Goal: Task Accomplishment & Management: Manage account settings

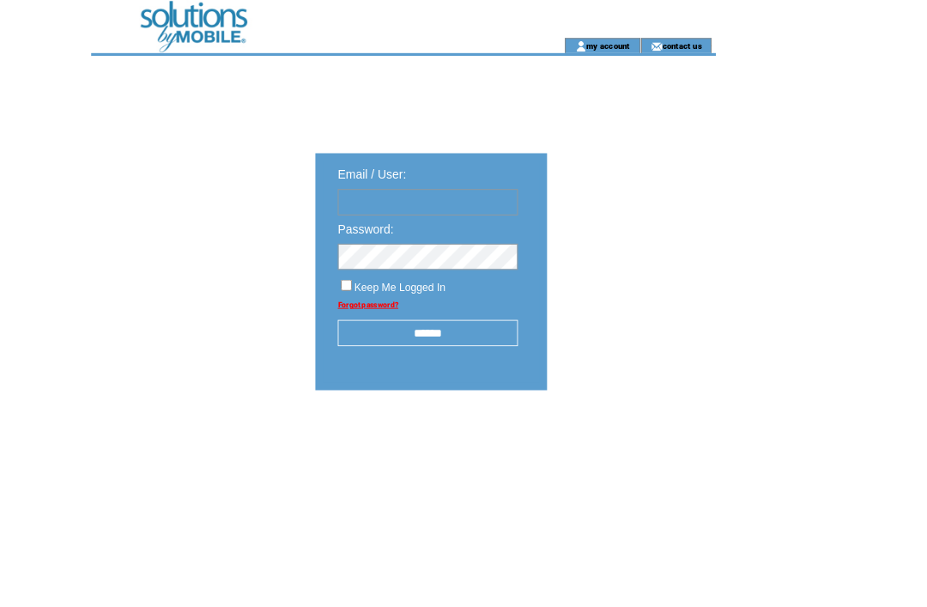
type input "**********"
click input "submit" at bounding box center [0, 0] width 0 height 0
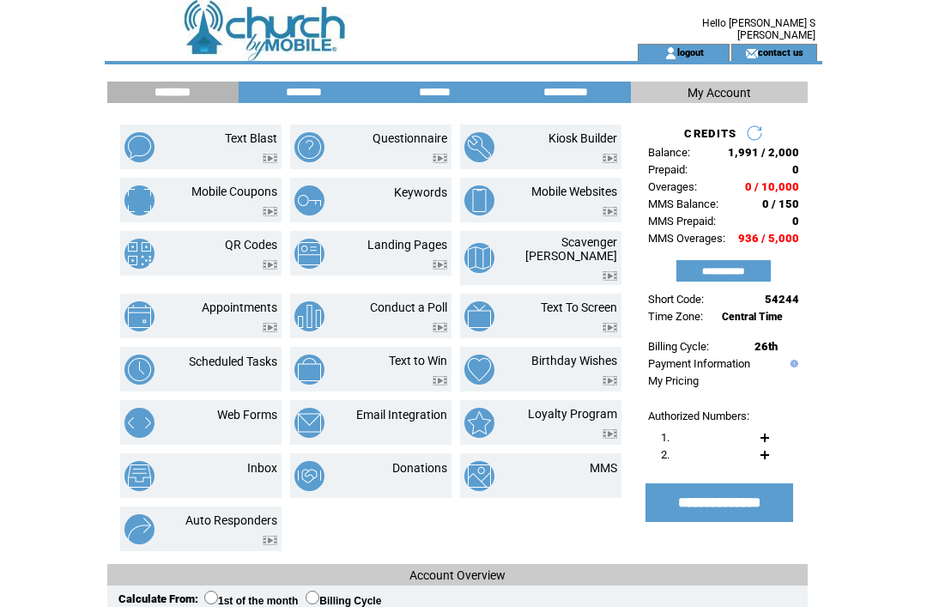
click at [322, 85] on input "********" at bounding box center [304, 92] width 129 height 15
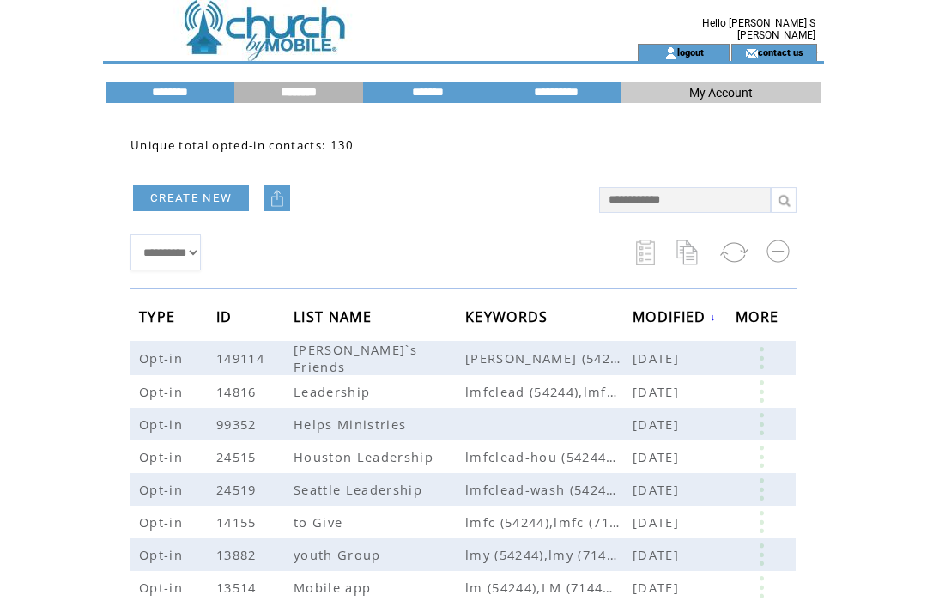
click at [774, 391] on link at bounding box center [762, 391] width 52 height 22
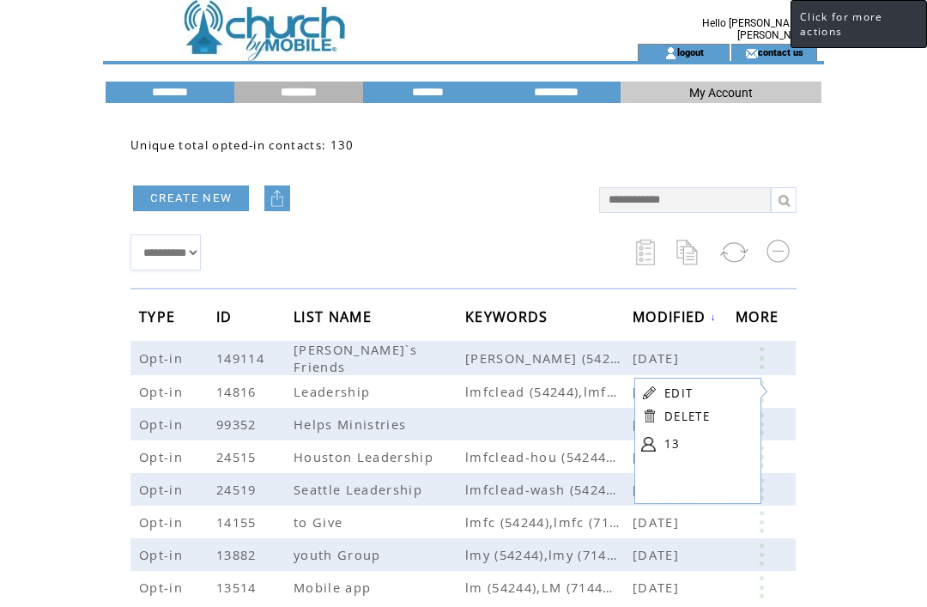
click at [686, 388] on link "EDIT" at bounding box center [678, 392] width 28 height 15
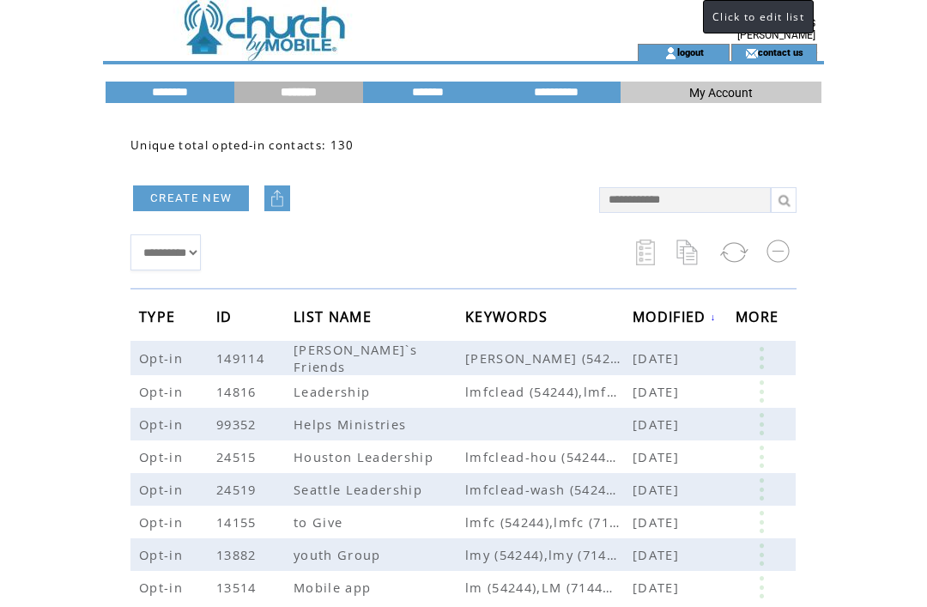
click at [768, 384] on link at bounding box center [762, 391] width 52 height 22
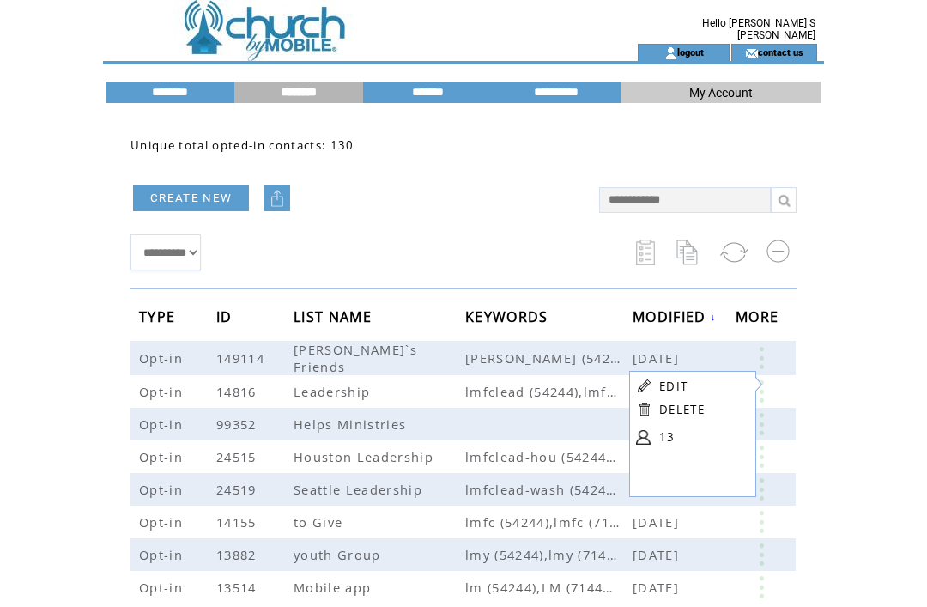
click at [650, 434] on link at bounding box center [643, 437] width 15 height 15
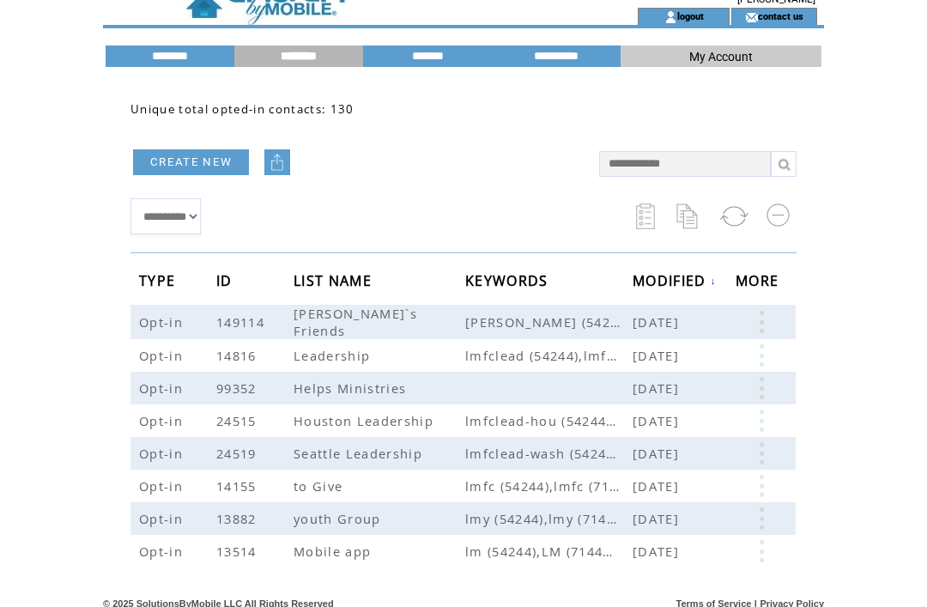
scroll to position [46, 0]
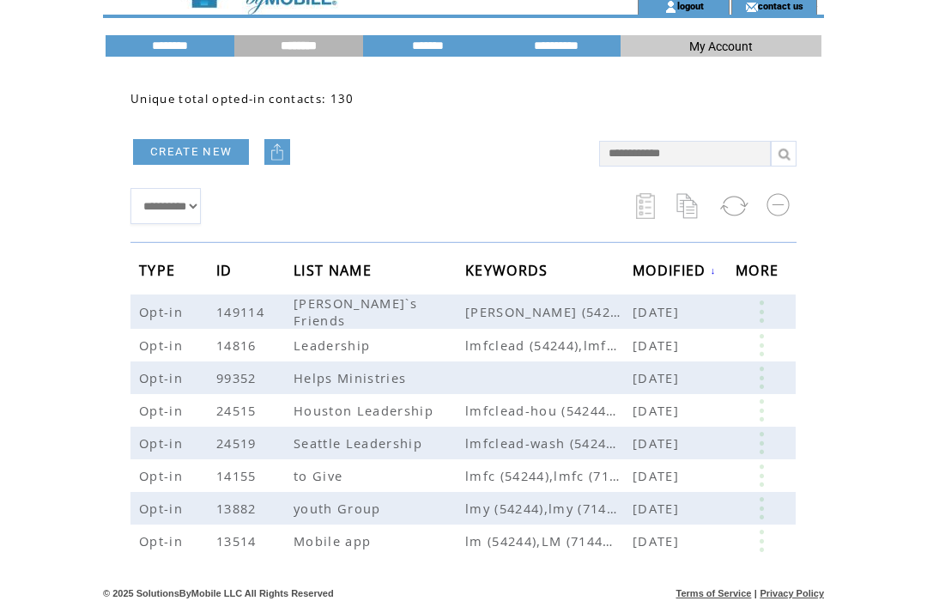
click at [762, 378] on link at bounding box center [762, 378] width 52 height 22
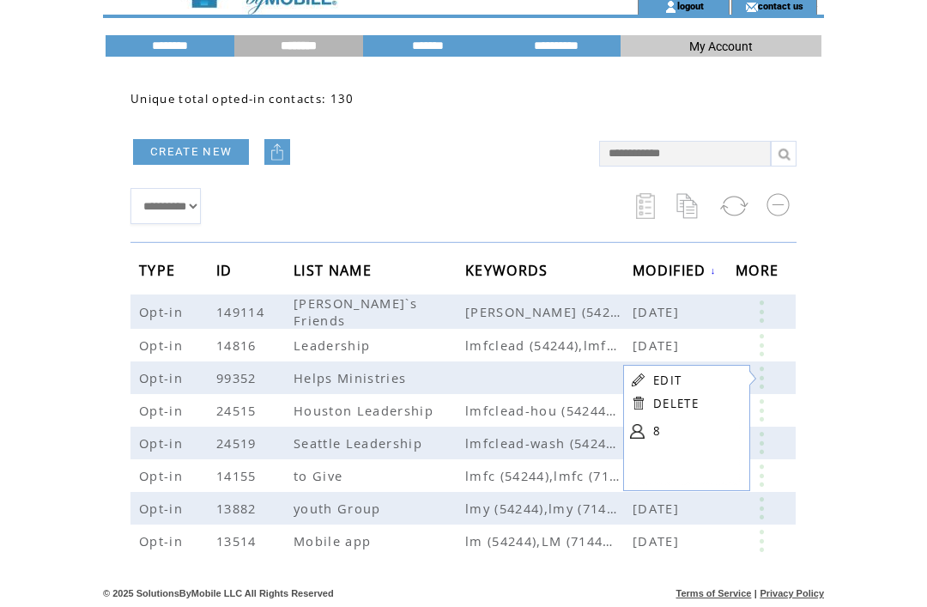
click at [655, 436] on link "8" at bounding box center [696, 431] width 86 height 26
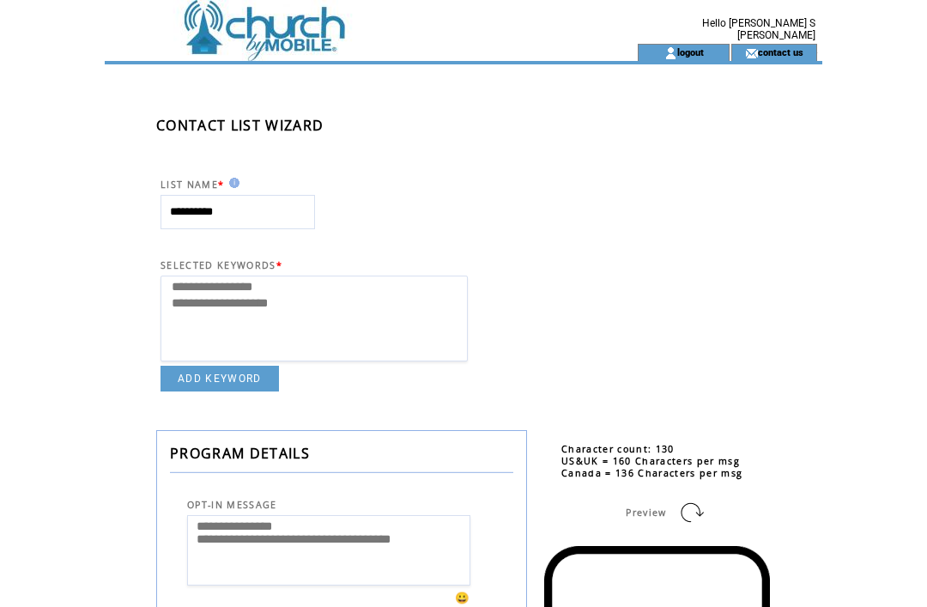
select select
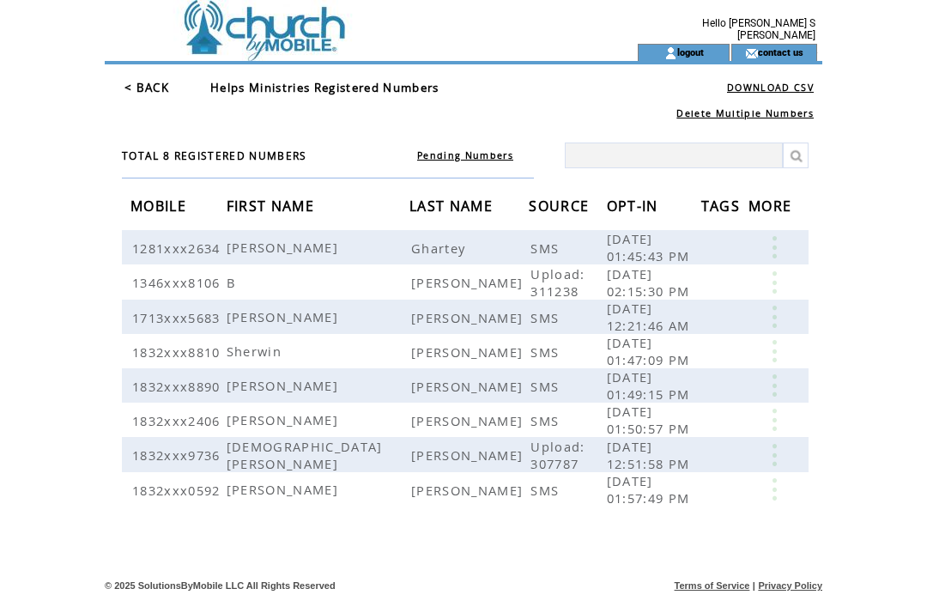
click at [151, 85] on link "< BACK" at bounding box center [146, 87] width 45 height 15
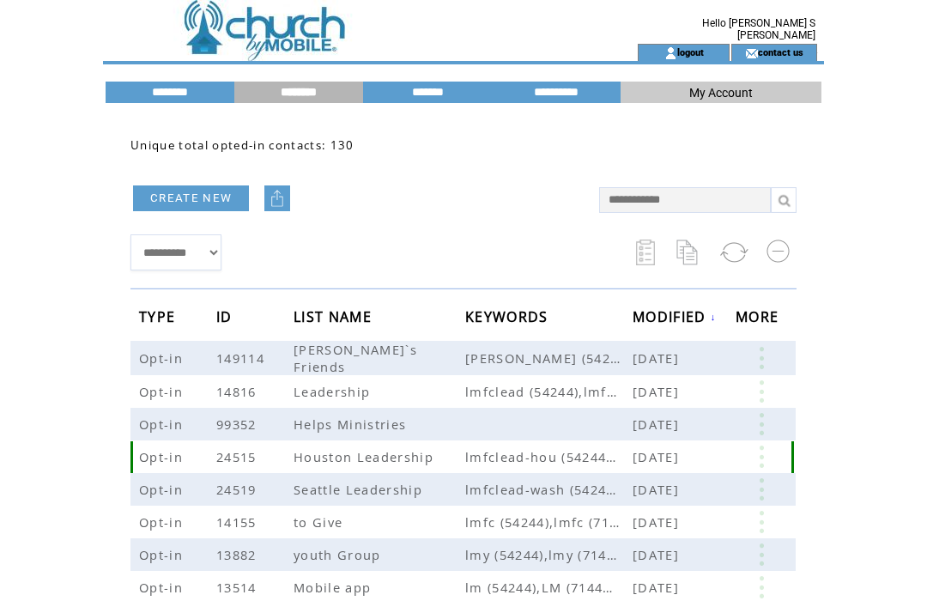
click at [769, 457] on link at bounding box center [762, 457] width 52 height 22
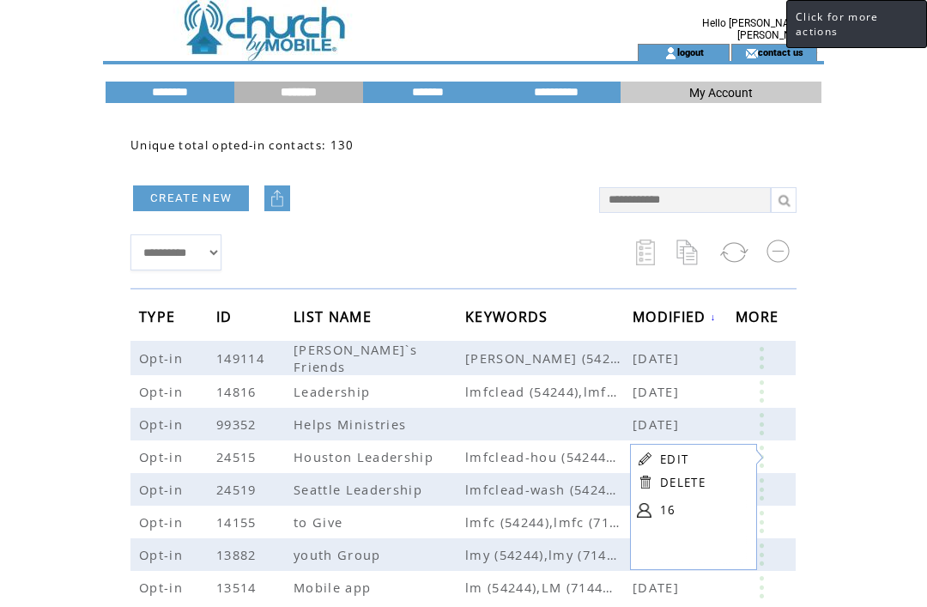
click at [665, 513] on link "16" at bounding box center [703, 510] width 86 height 26
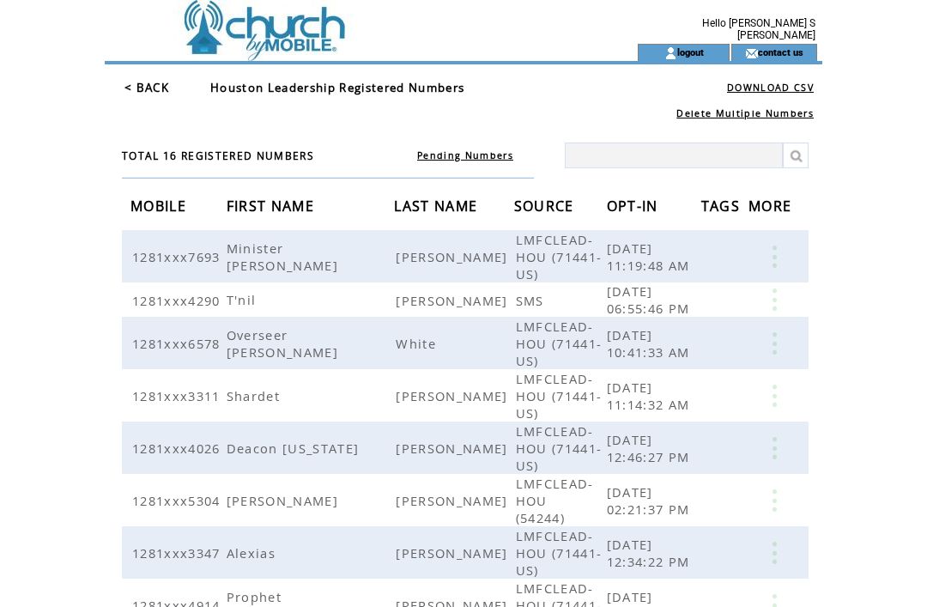
click at [143, 86] on link "< BACK" at bounding box center [146, 87] width 45 height 15
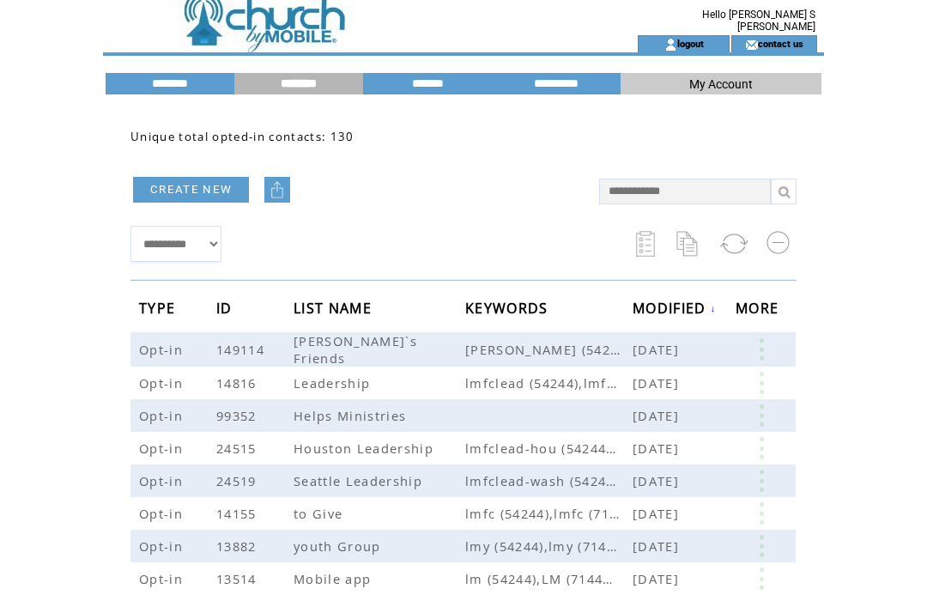
scroll to position [46, 0]
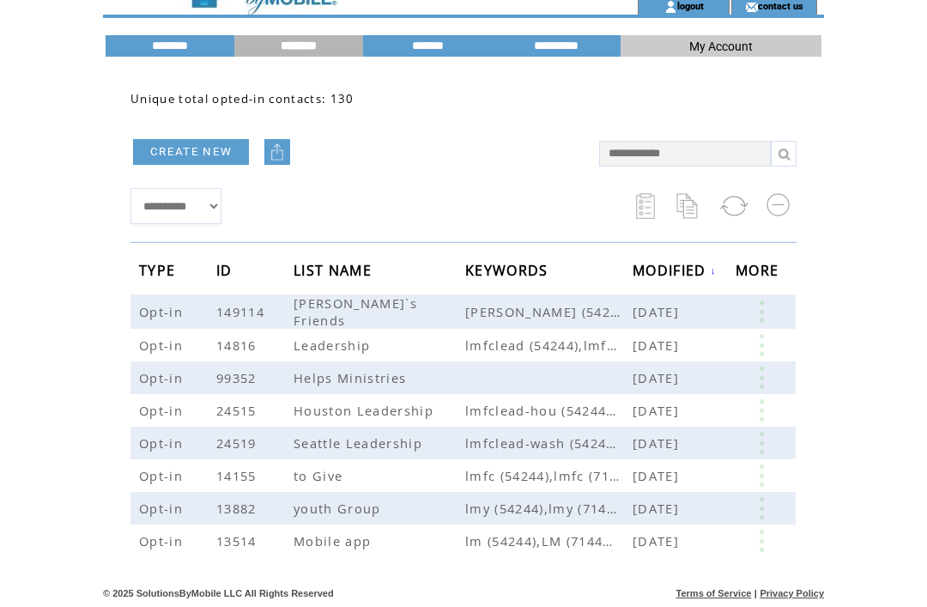
click at [763, 377] on link at bounding box center [762, 378] width 52 height 22
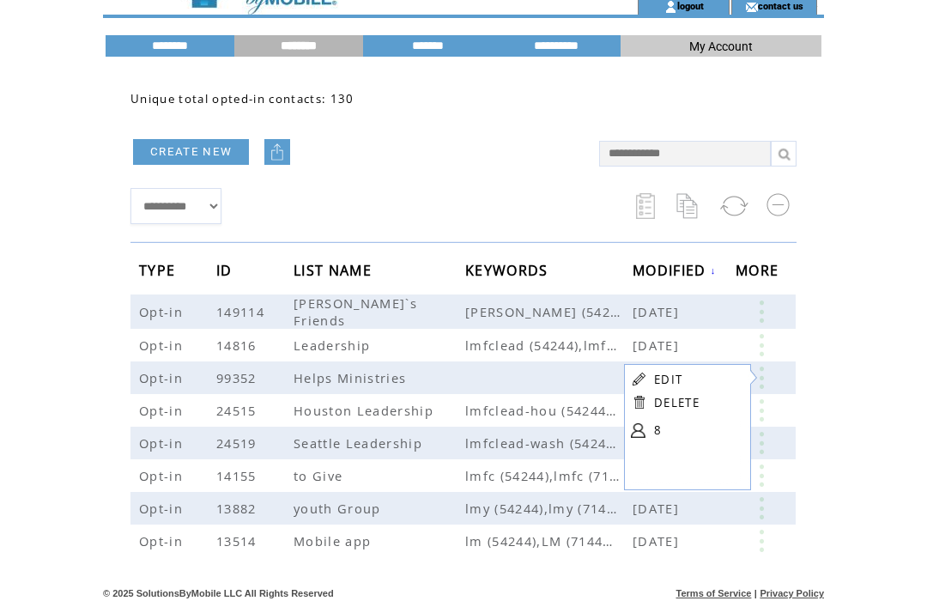
click at [890, 442] on html "**********" at bounding box center [463, 257] width 927 height 607
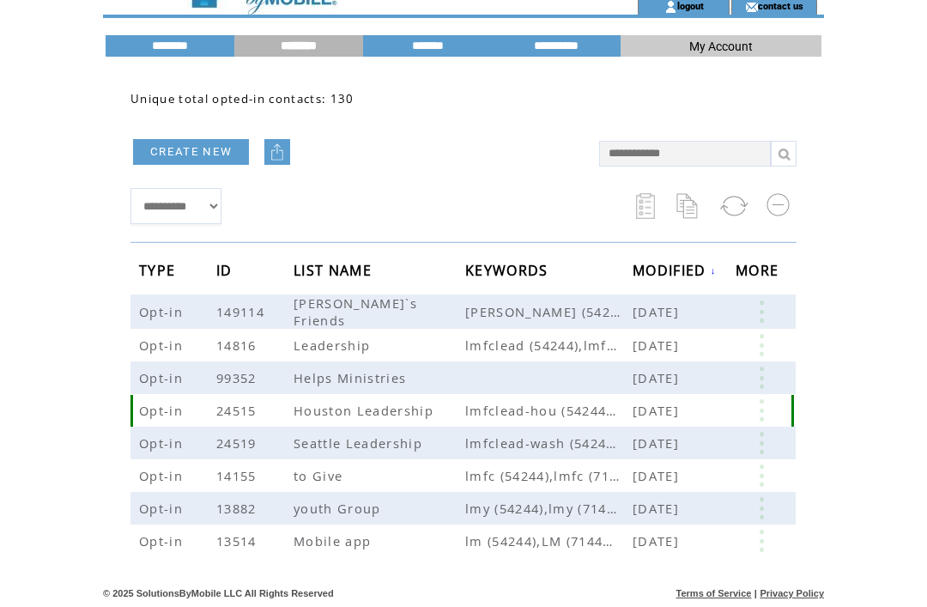
click at [757, 410] on link at bounding box center [762, 410] width 52 height 22
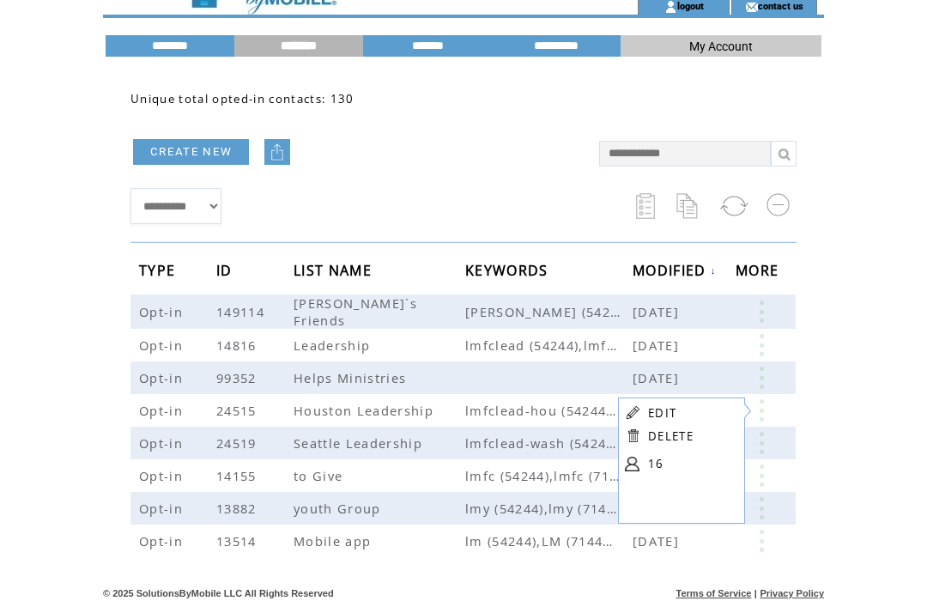
click at [639, 462] on link at bounding box center [632, 464] width 15 height 15
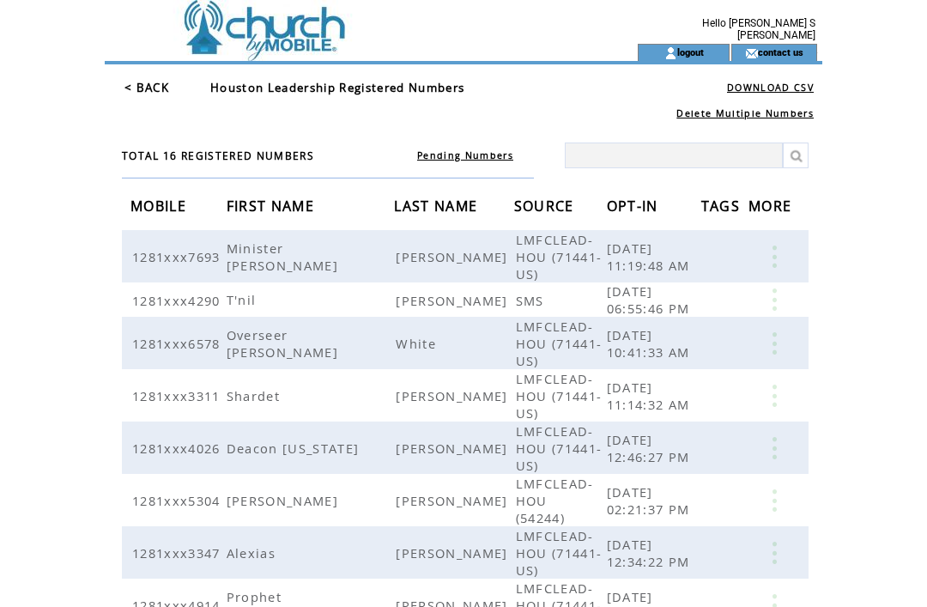
click at [129, 80] on link "< BACK" at bounding box center [146, 87] width 45 height 15
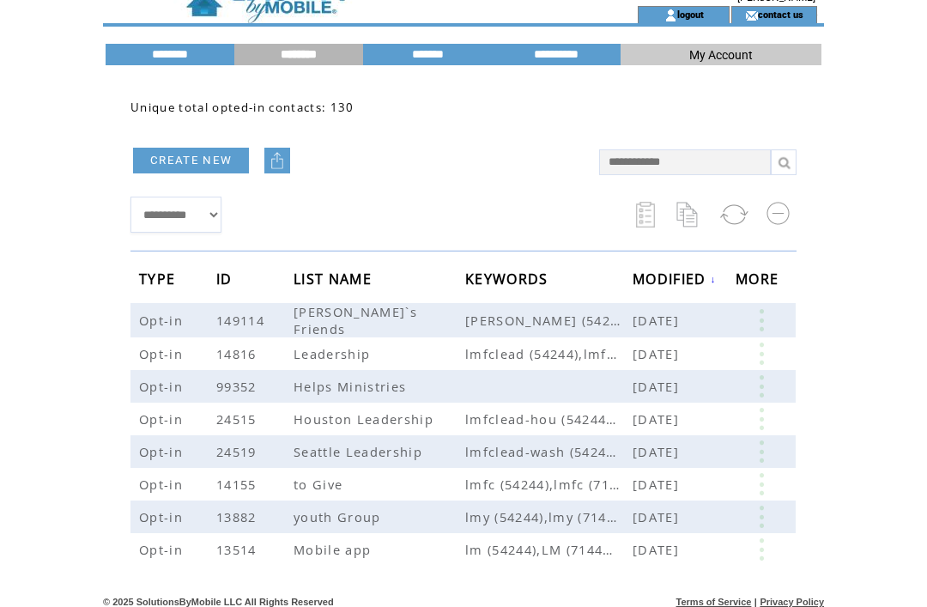
scroll to position [46, 0]
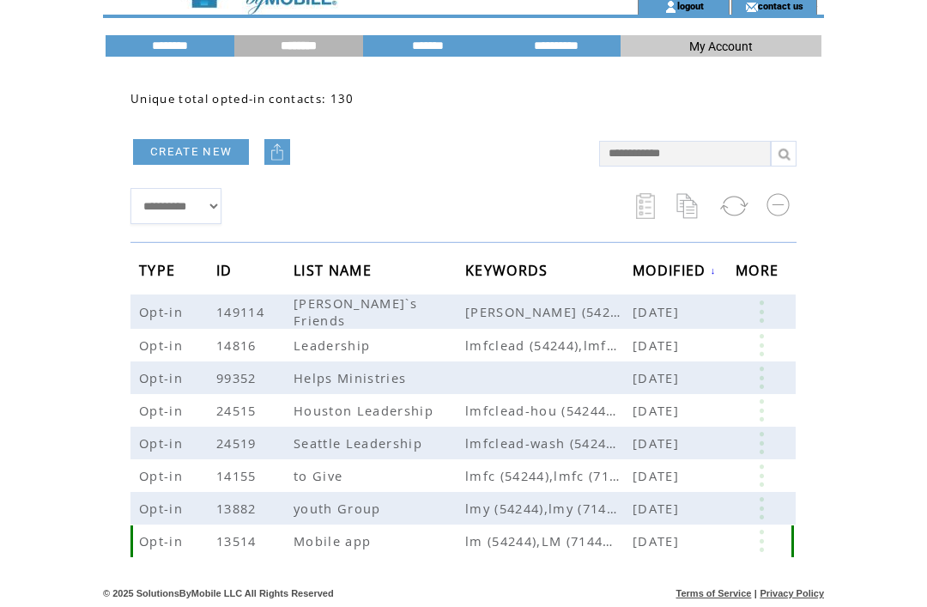
click at [762, 538] on link at bounding box center [762, 541] width 52 height 22
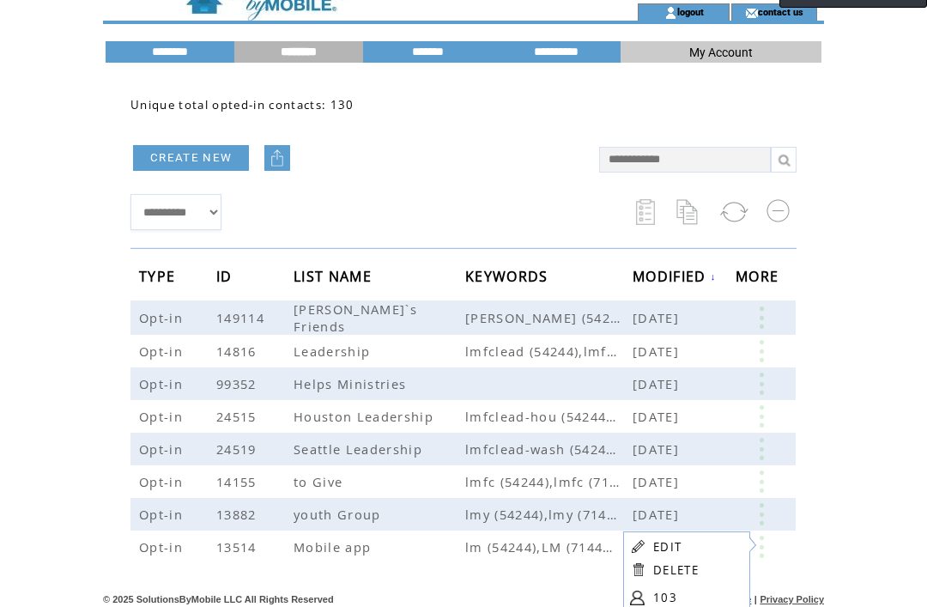
scroll to position [40, 0]
click at [659, 601] on link "103" at bounding box center [696, 598] width 86 height 26
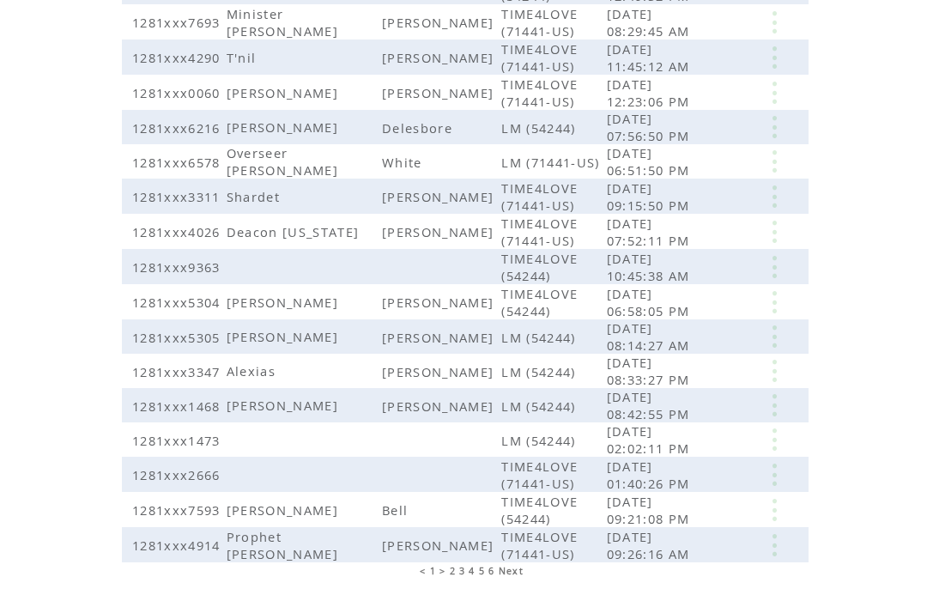
scroll to position [404, 0]
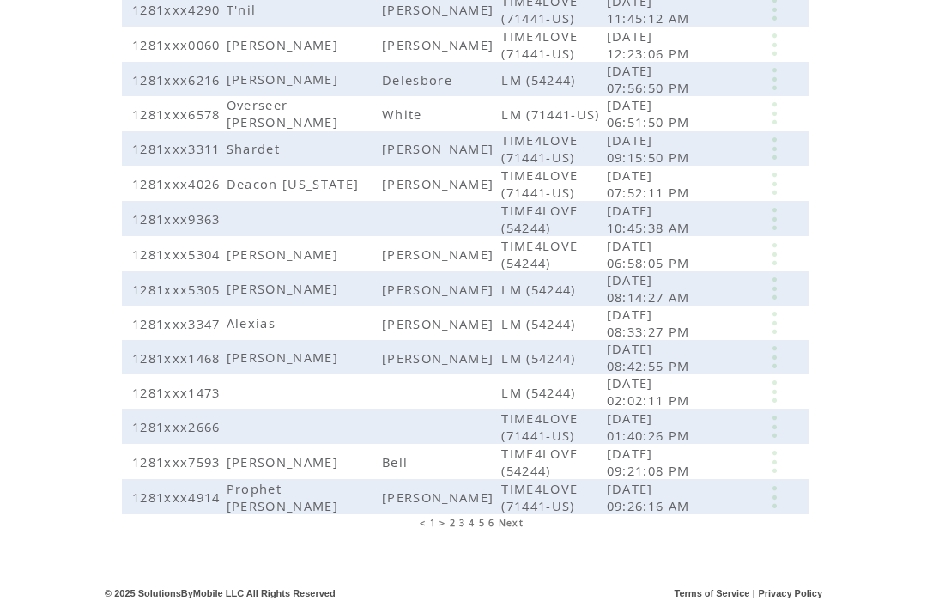
click at [519, 529] on span "Next" at bounding box center [511, 523] width 25 height 12
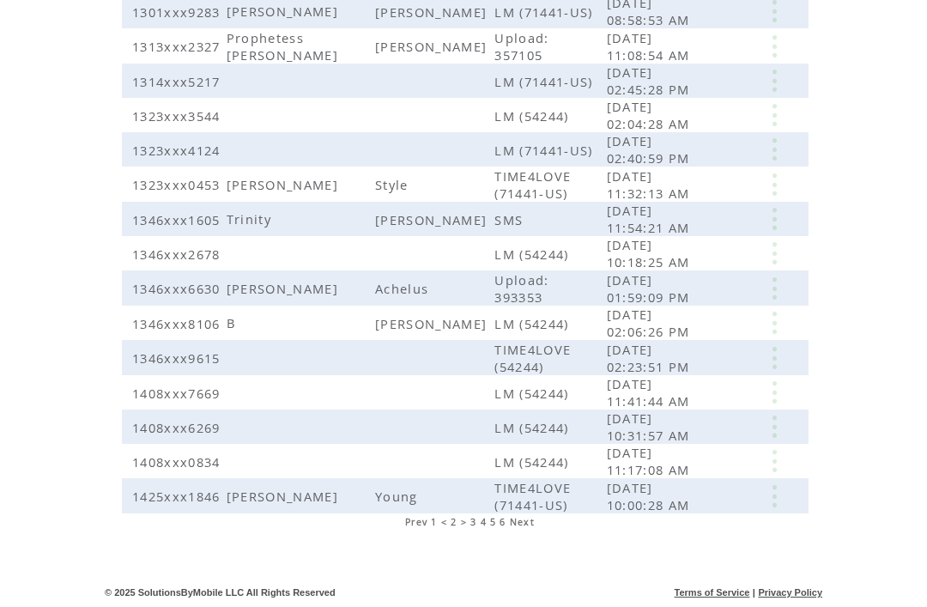
scroll to position [396, 0]
click at [532, 529] on span "Next" at bounding box center [522, 523] width 25 height 12
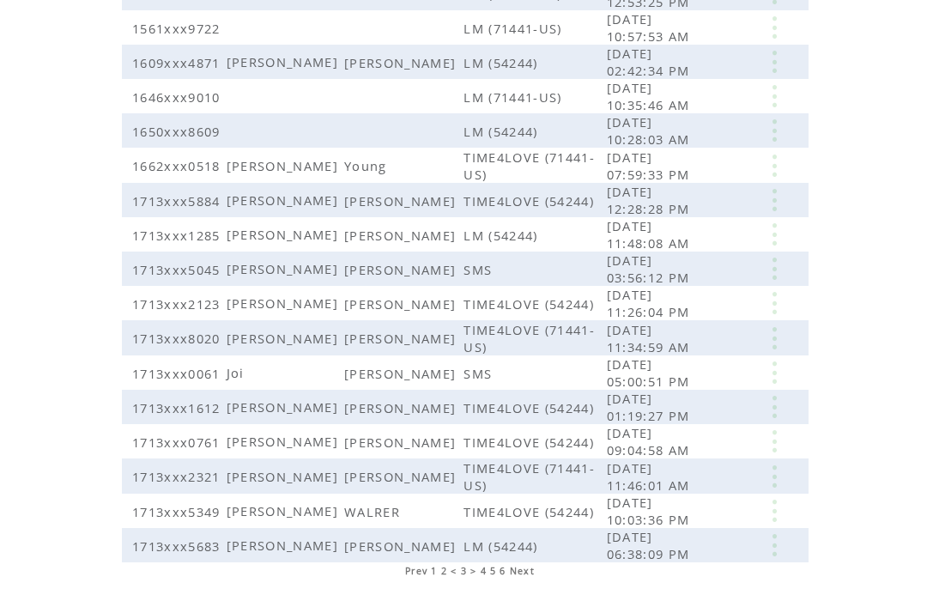
scroll to position [381, 0]
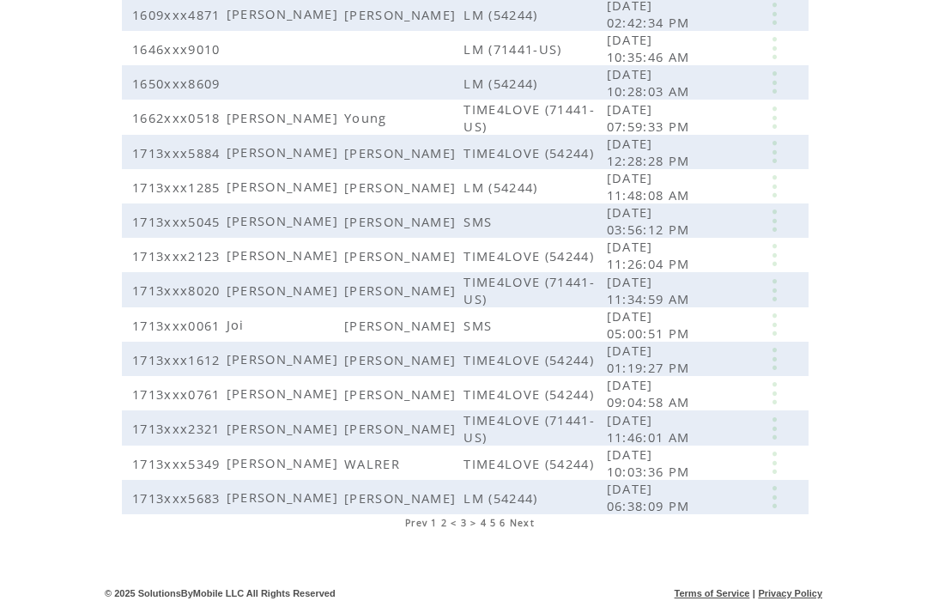
click at [530, 529] on span "Next" at bounding box center [522, 523] width 25 height 12
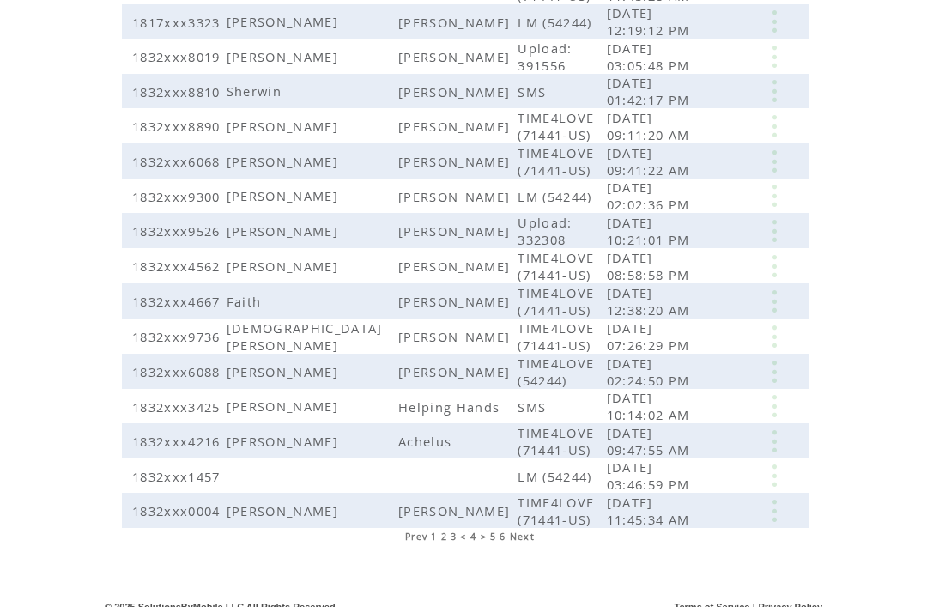
scroll to position [390, 0]
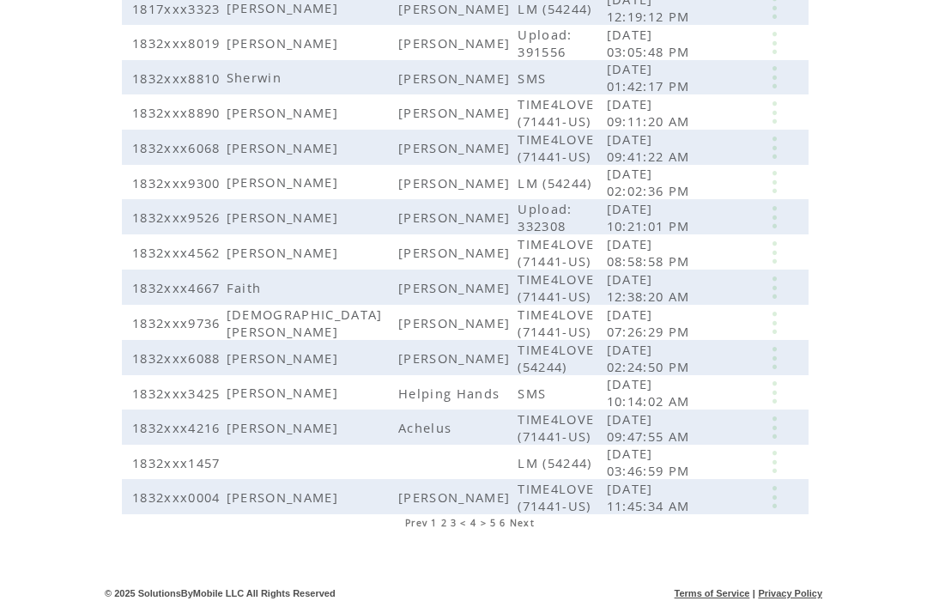
click at [535, 529] on span "Next" at bounding box center [522, 523] width 25 height 12
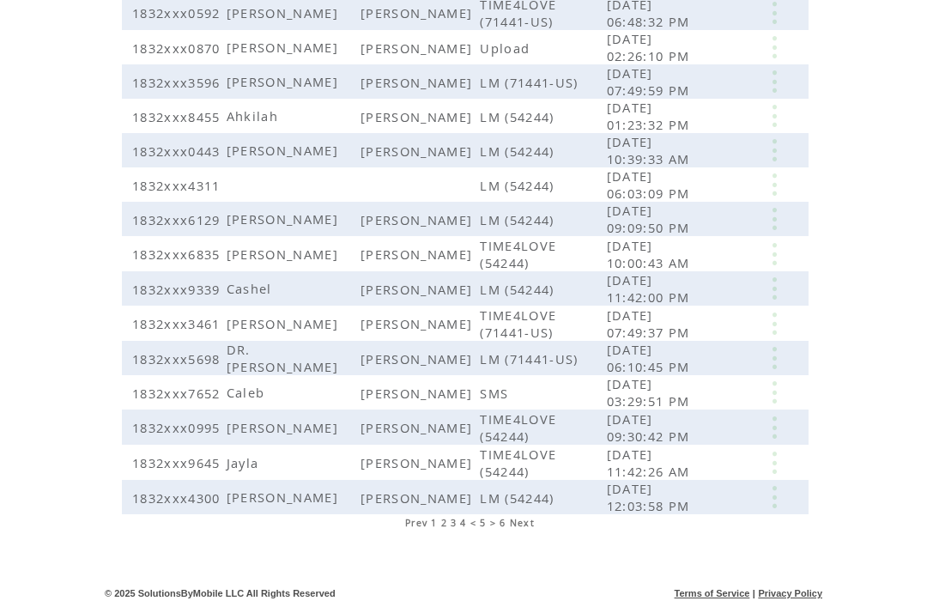
scroll to position [396, 0]
click at [535, 529] on span "Next" at bounding box center [522, 523] width 25 height 12
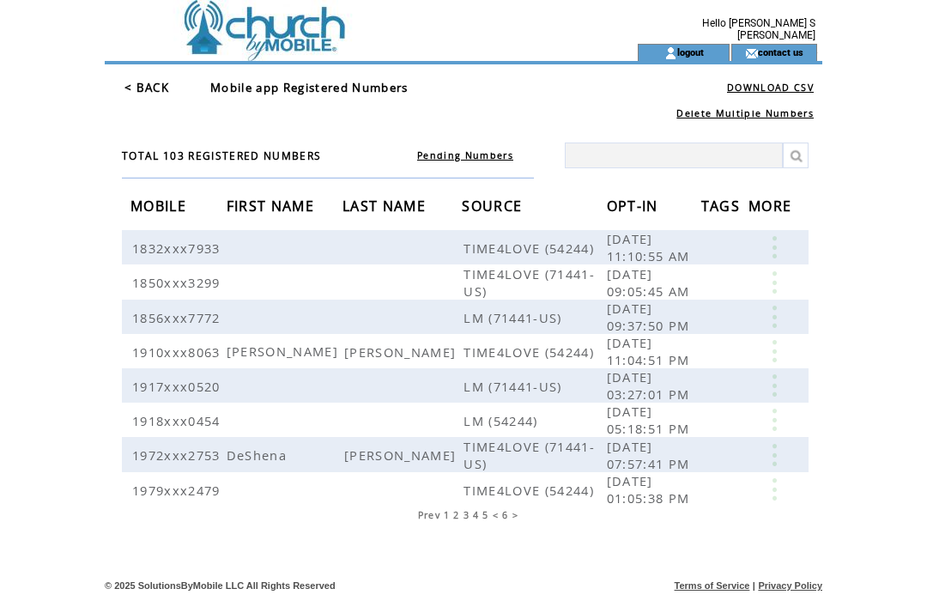
scroll to position [36, 0]
click at [488, 521] on span "5" at bounding box center [485, 515] width 6 height 12
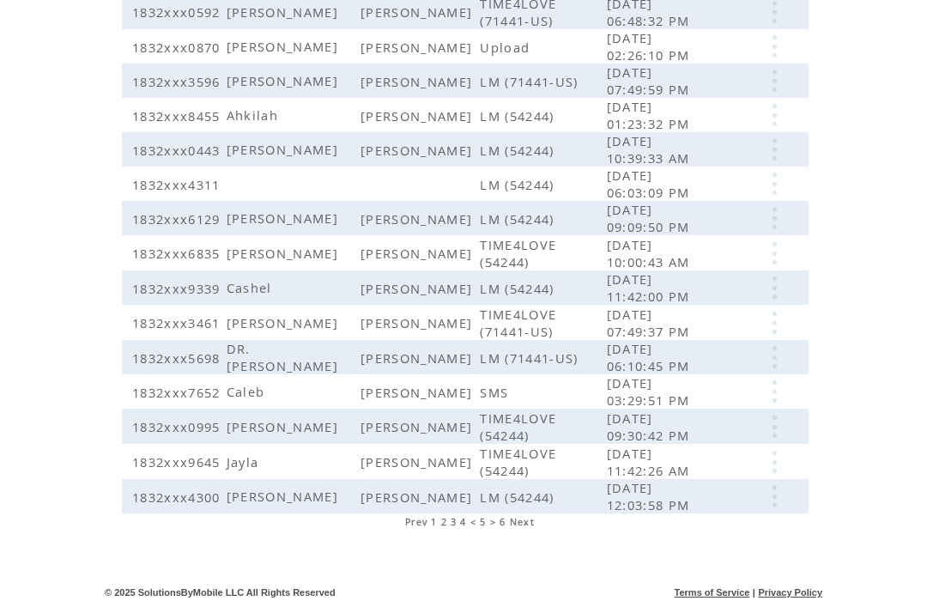
scroll to position [446, 0]
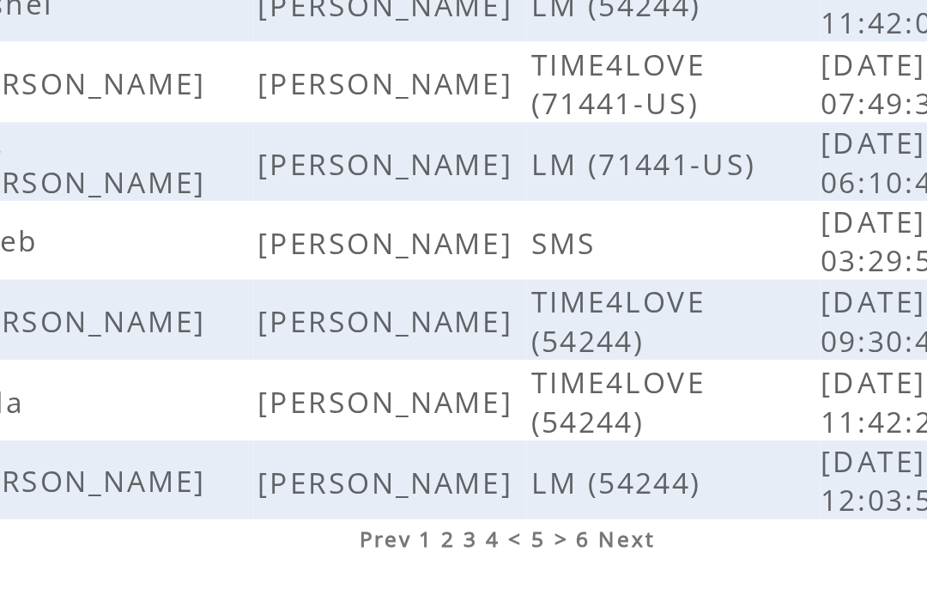
click at [510, 517] on span "Next" at bounding box center [522, 523] width 25 height 12
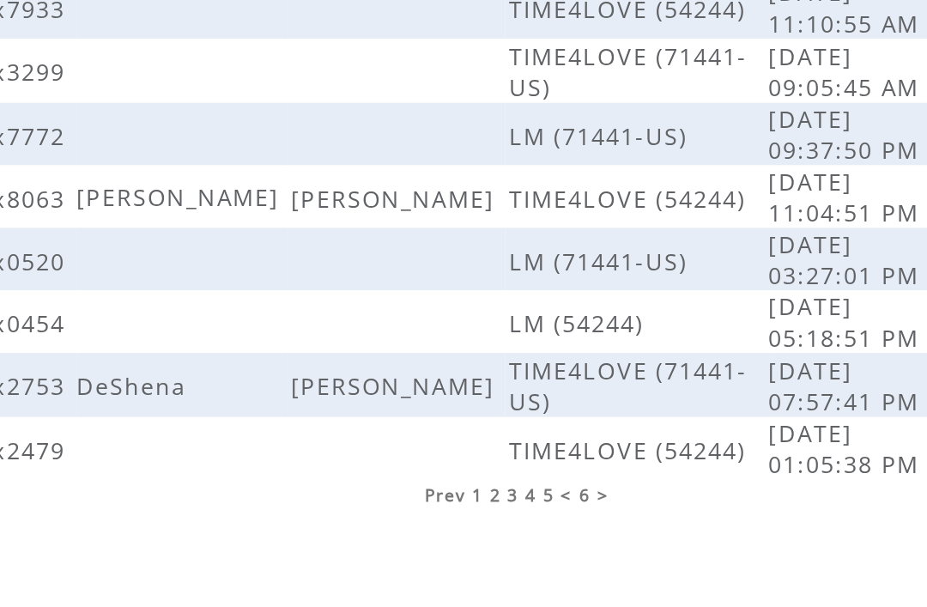
scroll to position [36, 0]
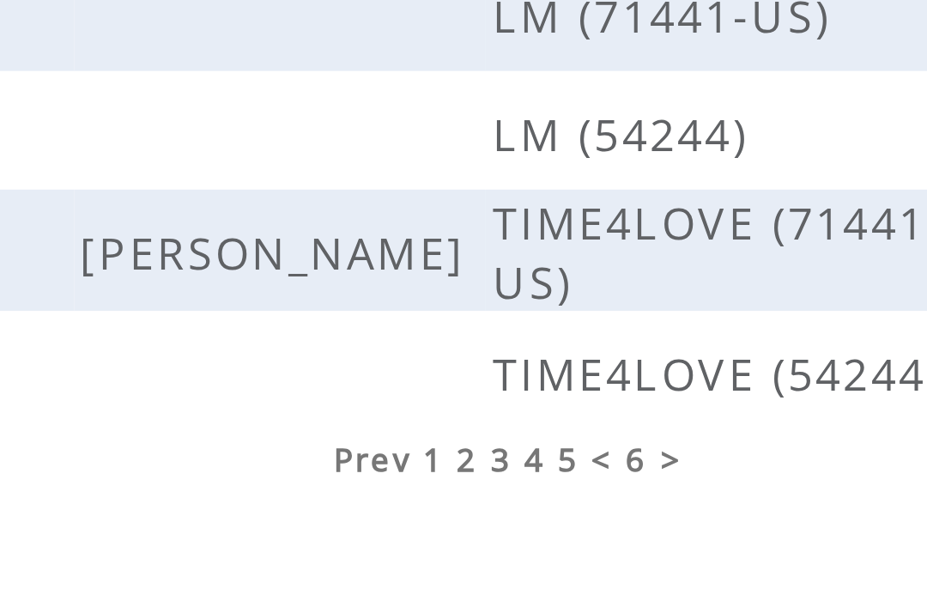
click at [482, 509] on span "5" at bounding box center [485, 515] width 6 height 12
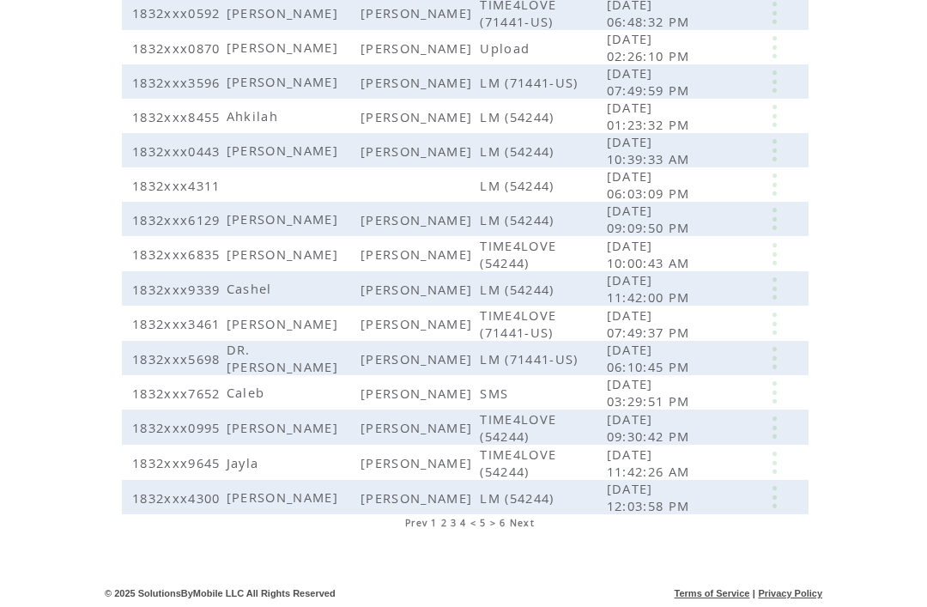
scroll to position [448, 0]
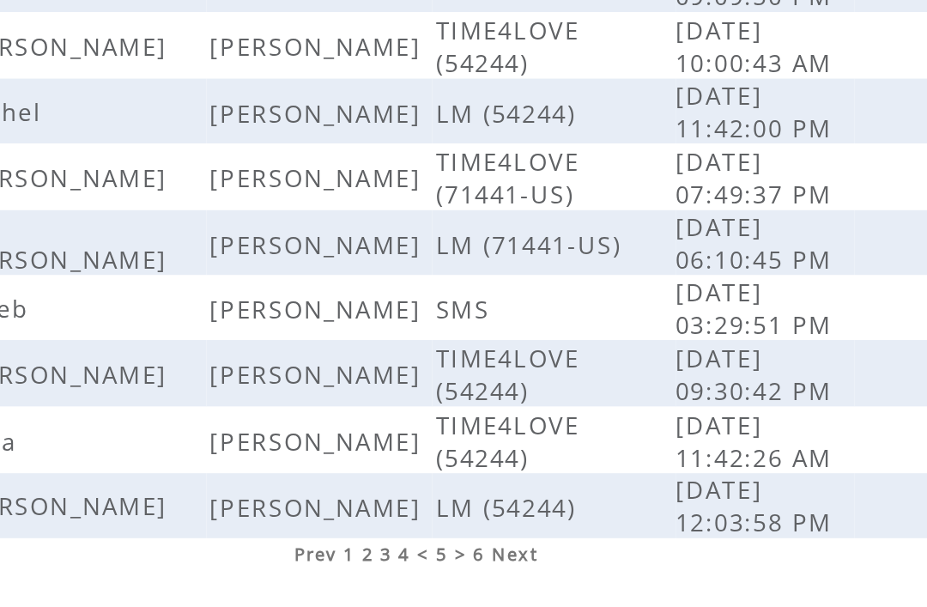
click at [460, 517] on span "4" at bounding box center [463, 523] width 6 height 12
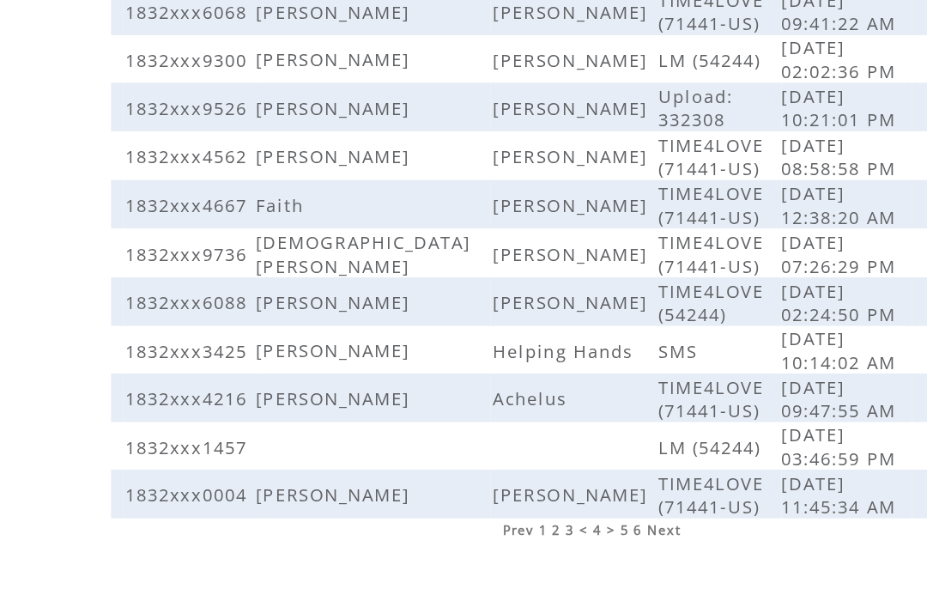
scroll to position [445, 0]
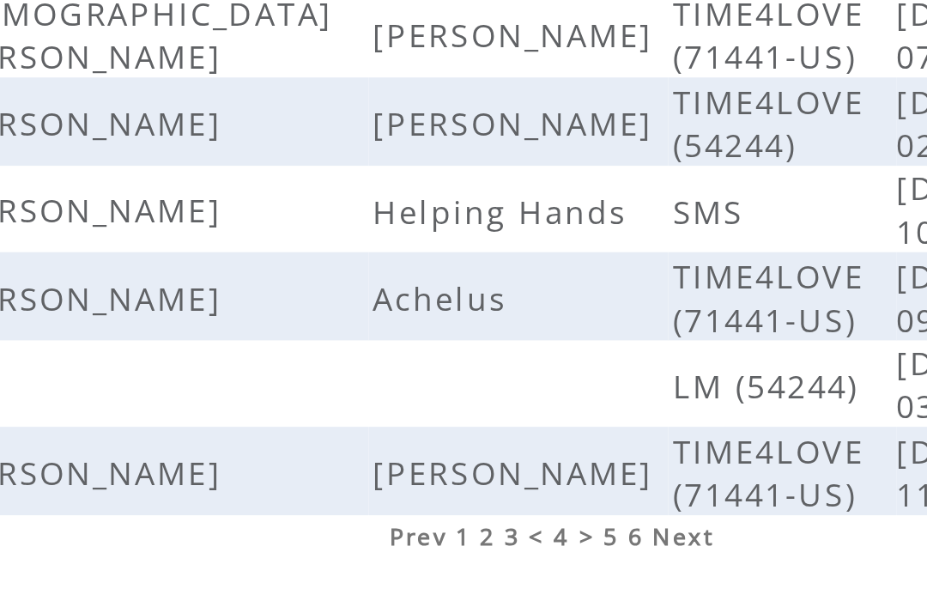
click at [451, 517] on span "3" at bounding box center [454, 523] width 6 height 12
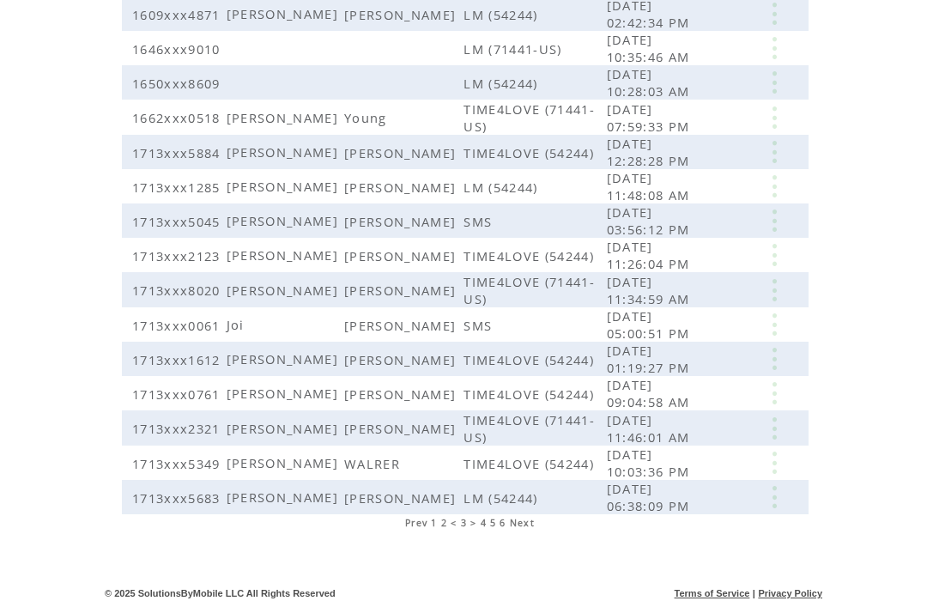
scroll to position [436, 0]
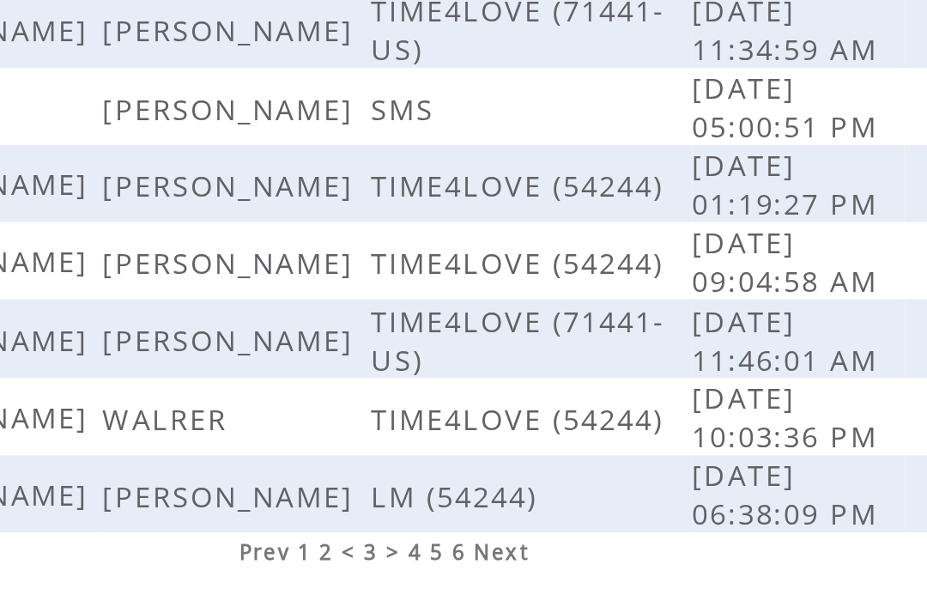
click at [441, 517] on span "2" at bounding box center [444, 523] width 6 height 12
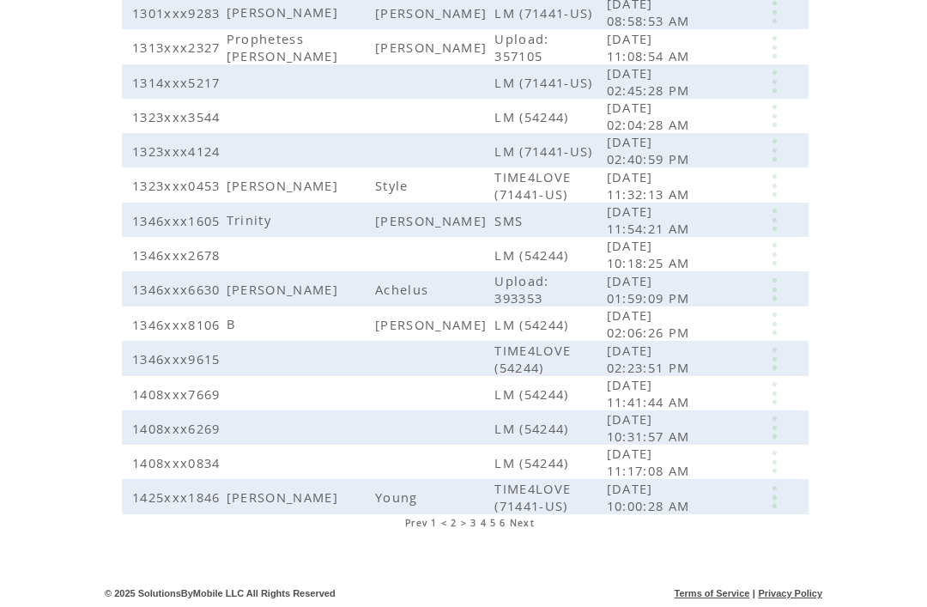
scroll to position [451, 0]
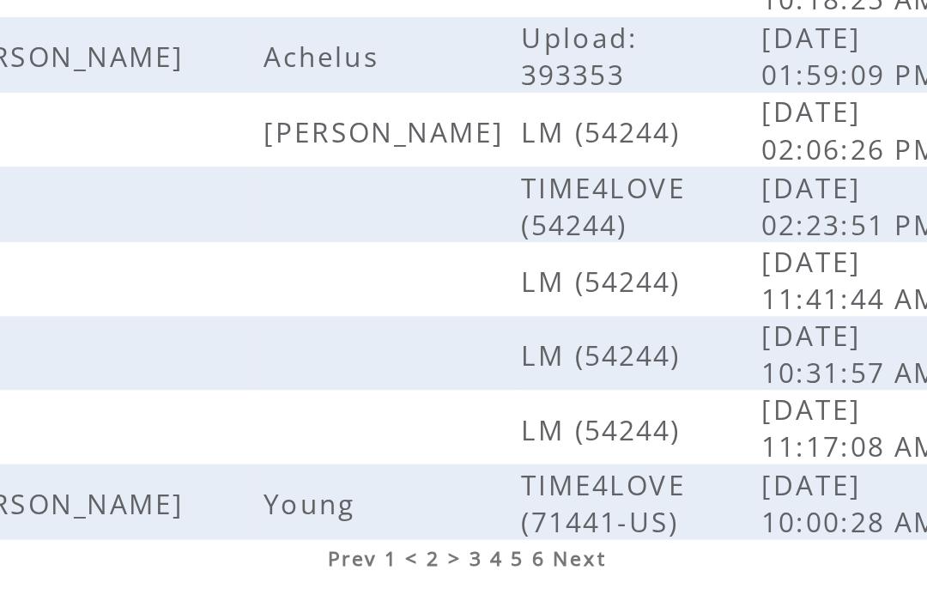
click at [431, 517] on span "1" at bounding box center [434, 523] width 6 height 12
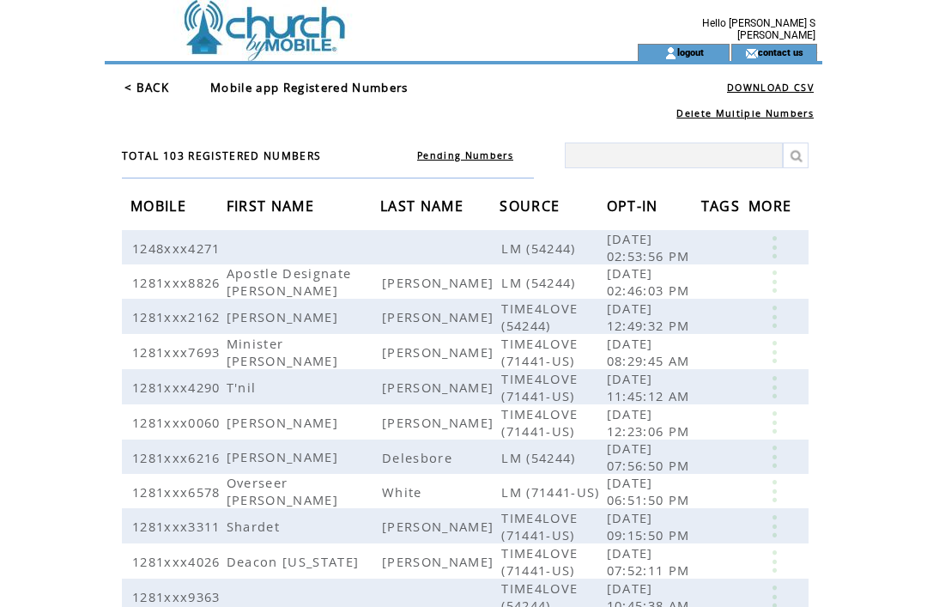
click at [258, 23] on td at bounding box center [340, 22] width 471 height 44
